Goal: Information Seeking & Learning: Get advice/opinions

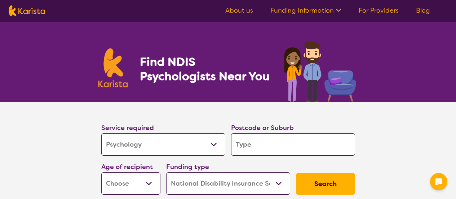
select select "Psychology"
select select "NDIS"
select select "Psychology"
select select "NDIS"
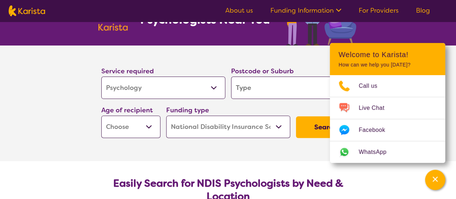
scroll to position [72, 0]
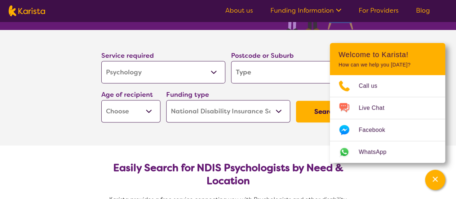
click at [268, 75] on input "search" at bounding box center [293, 72] width 124 height 22
type input "3"
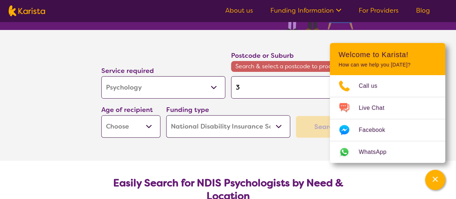
type input "31"
type input "313"
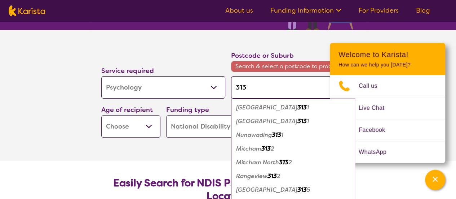
type input "31"
type input "313"
type input "3131"
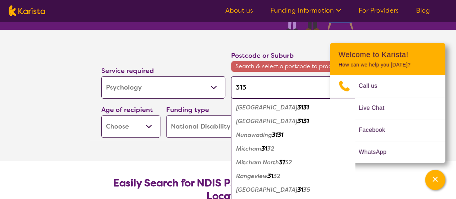
type input "3131"
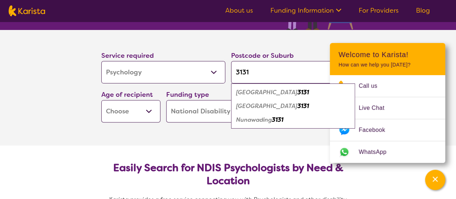
type input "3131"
click at [263, 110] on div "[GEOGRAPHIC_DATA] 3131" at bounding box center [293, 106] width 117 height 14
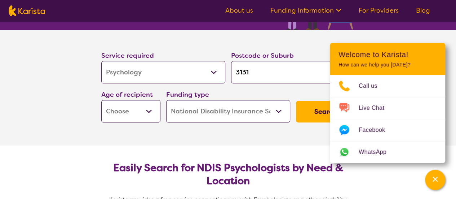
scroll to position [36, 0]
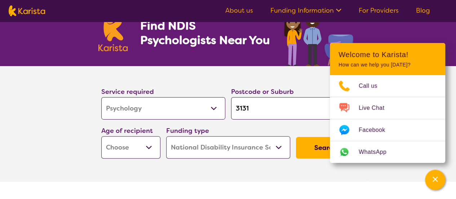
click at [152, 148] on select "Early Childhood - 0 to 9 Child - 10 to 11 Adolescent - 12 to 17 Adult - 18 to 6…" at bounding box center [130, 147] width 59 height 22
select select "AS"
click at [101, 136] on select "Early Childhood - 0 to 9 Child - 10 to 11 Adolescent - 12 to 17 Adult - 18 to 6…" at bounding box center [130, 147] width 59 height 22
select select "AS"
click at [299, 145] on button "Search" at bounding box center [325, 148] width 59 height 22
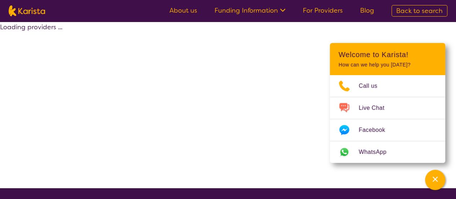
select select "by_score"
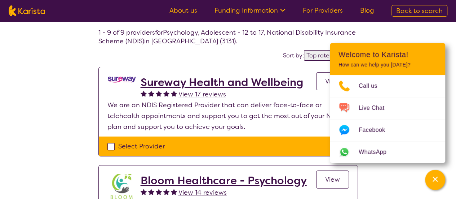
scroll to position [36, 0]
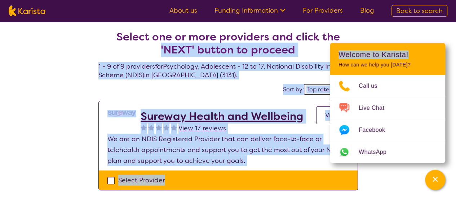
drag, startPoint x: 407, startPoint y: 53, endPoint x: 451, endPoint y: -44, distance: 106.3
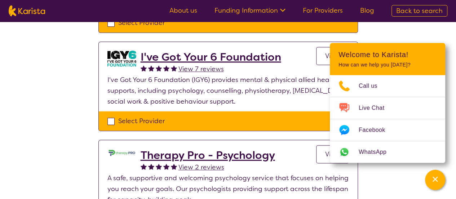
scroll to position [360, 0]
